Goal: Find specific page/section: Find specific page/section

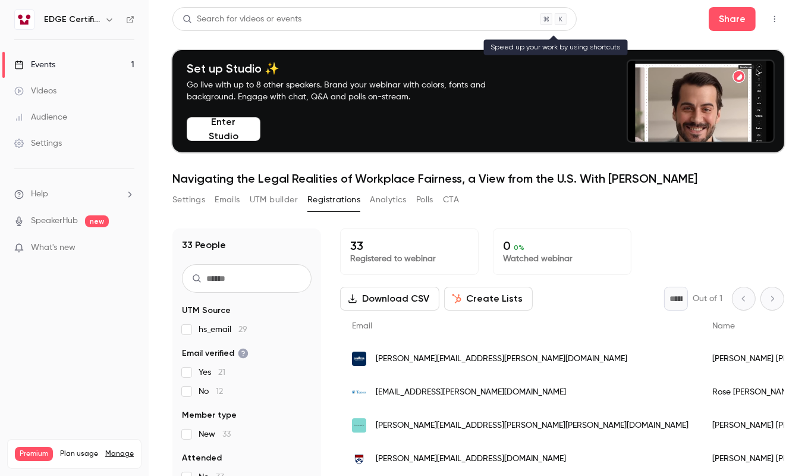
scroll to position [535, 0]
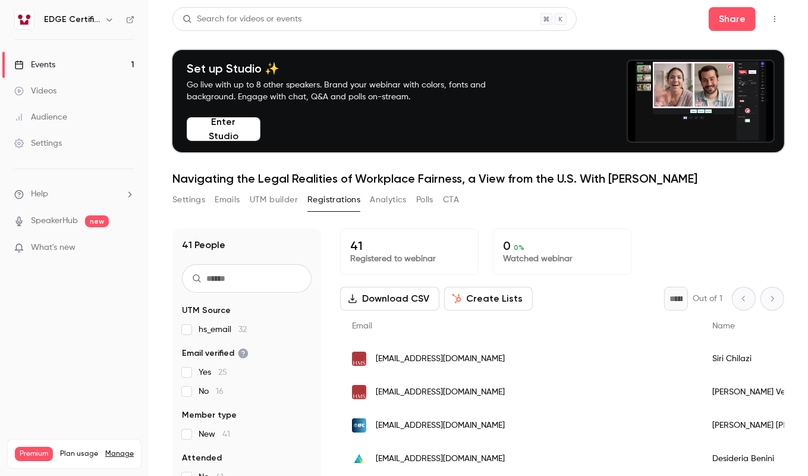
click at [619, 215] on section "Settings Emails UTM builder Registrations Analytics Polls CTA 41 People UTM Sou…" at bounding box center [478, 387] width 612 height 395
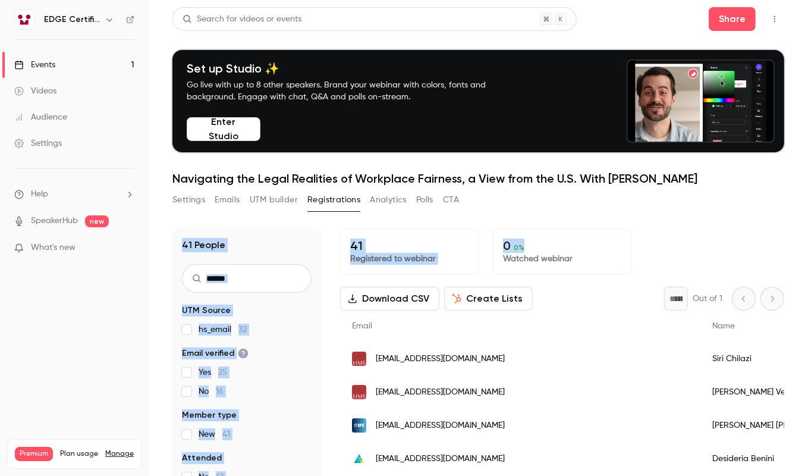
drag, startPoint x: 619, startPoint y: 215, endPoint x: 567, endPoint y: 219, distance: 51.8
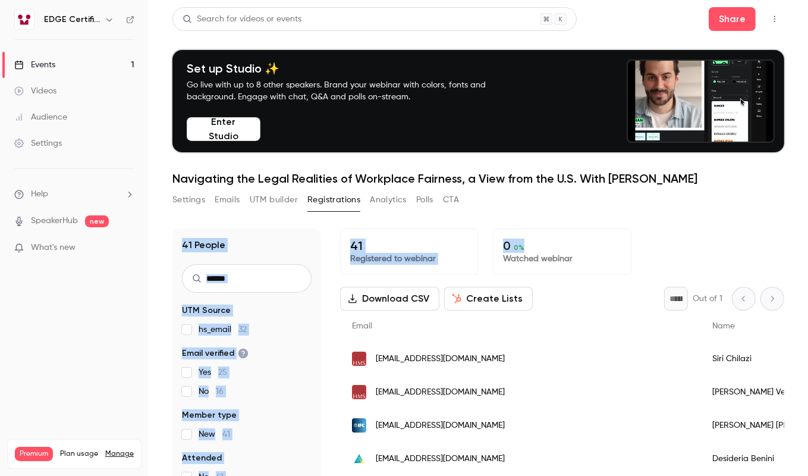
click at [567, 219] on div "41 People UTM Source hs_email 32 Email verified Yes 25 No 16 Member type New 41…" at bounding box center [478, 399] width 612 height 371
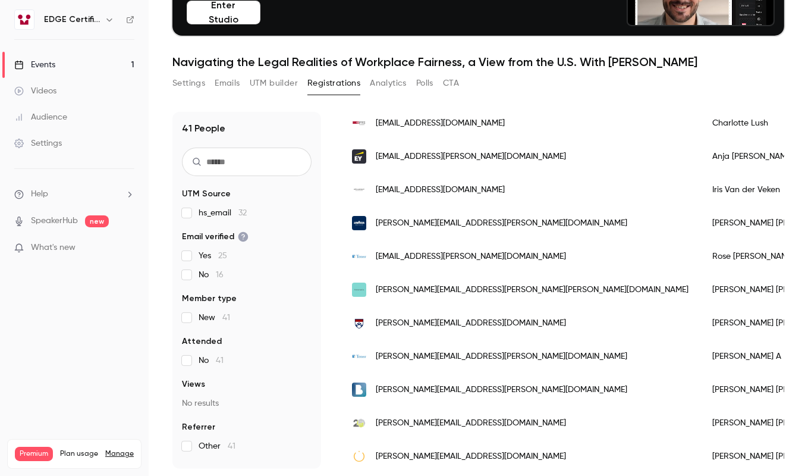
scroll to position [297, 0]
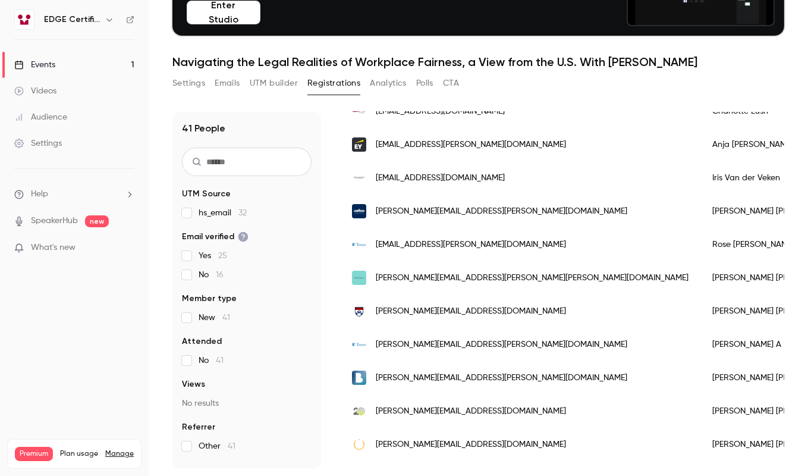
click at [16, 294] on nav "EDGE Certification Events 1 Videos Audience Settings Help SpeakerHub new What's…" at bounding box center [74, 238] width 149 height 476
